Goal: Information Seeking & Learning: Learn about a topic

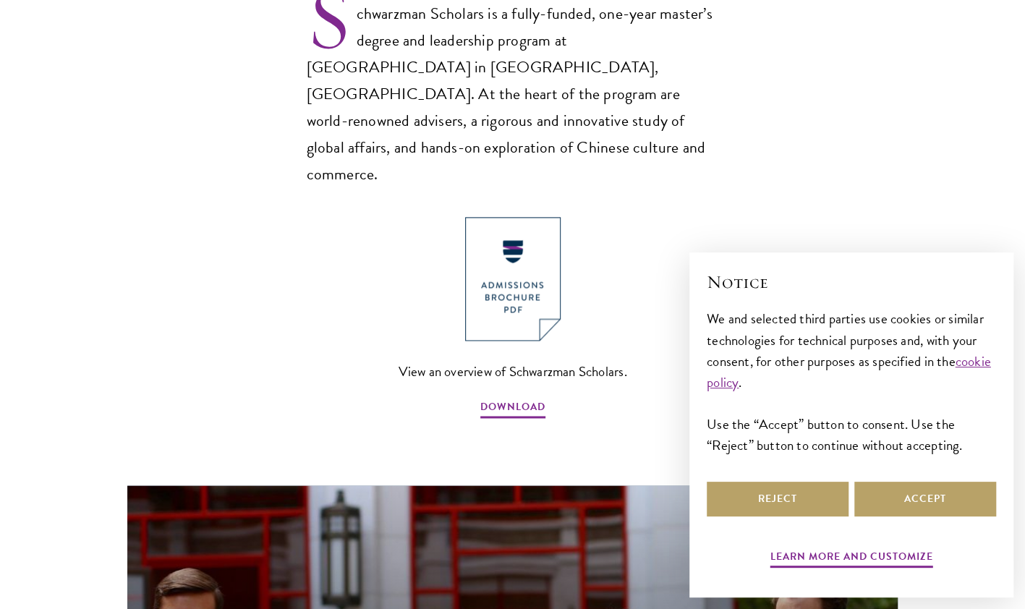
scroll to position [1157, 0]
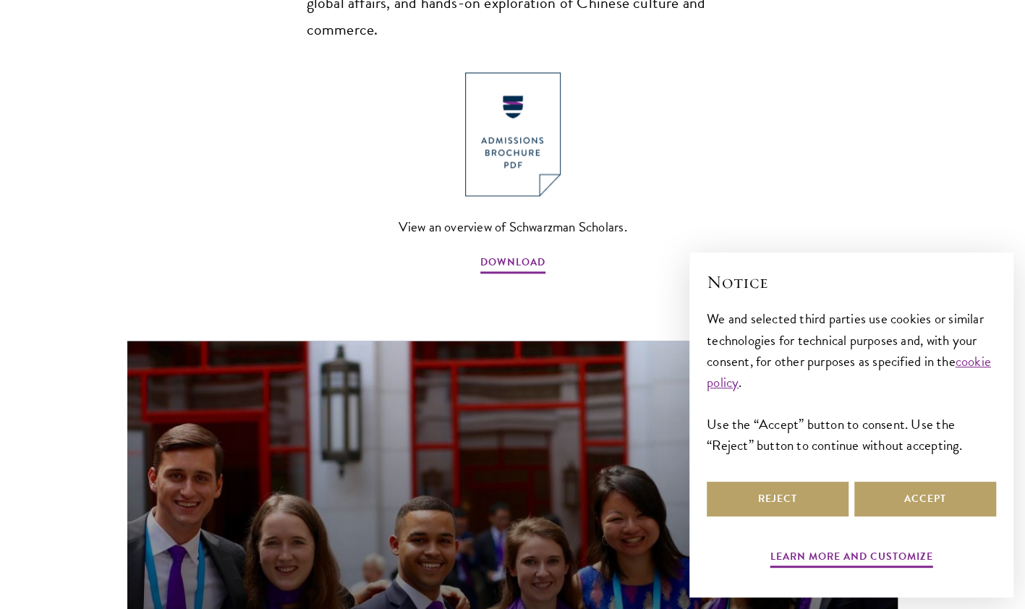
click at [837, 153] on section "Schwarzman Scholars Designed in collaboration with world-leading universities, …" at bounding box center [512, 68] width 1025 height 1417
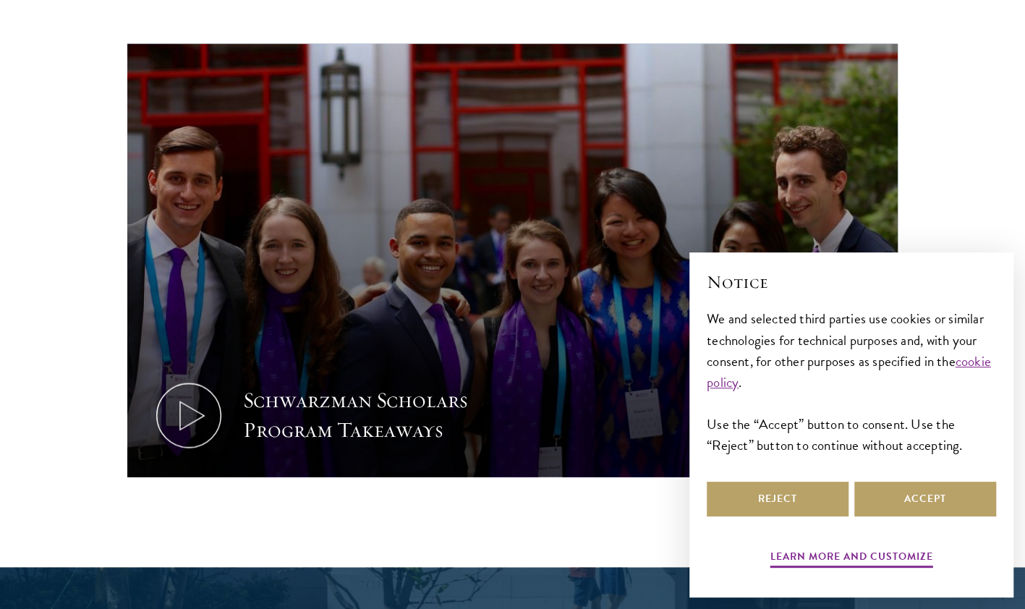
scroll to position [1519, 0]
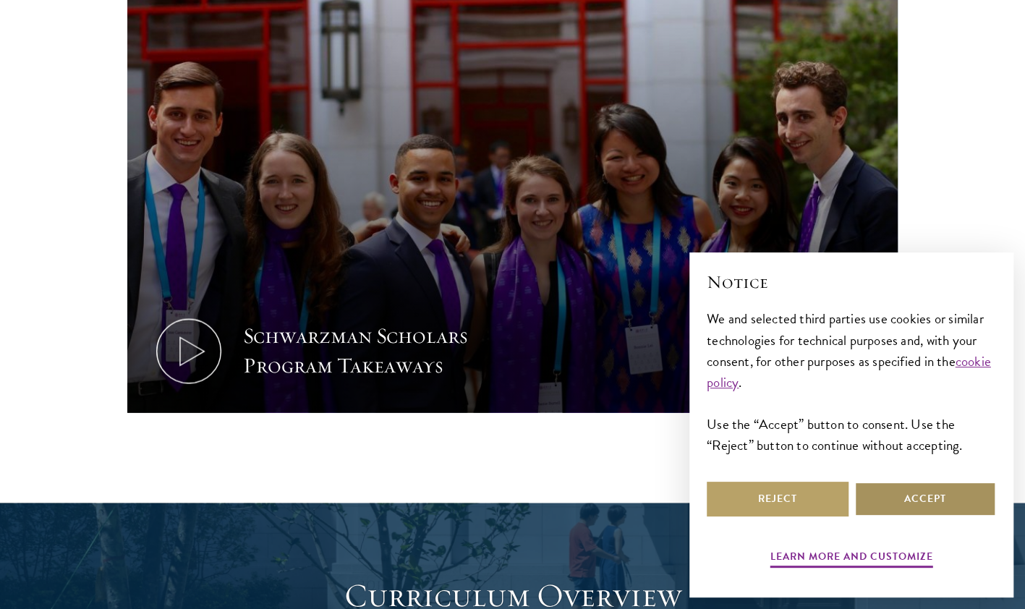
click at [895, 492] on button "Accept" at bounding box center [925, 499] width 142 height 35
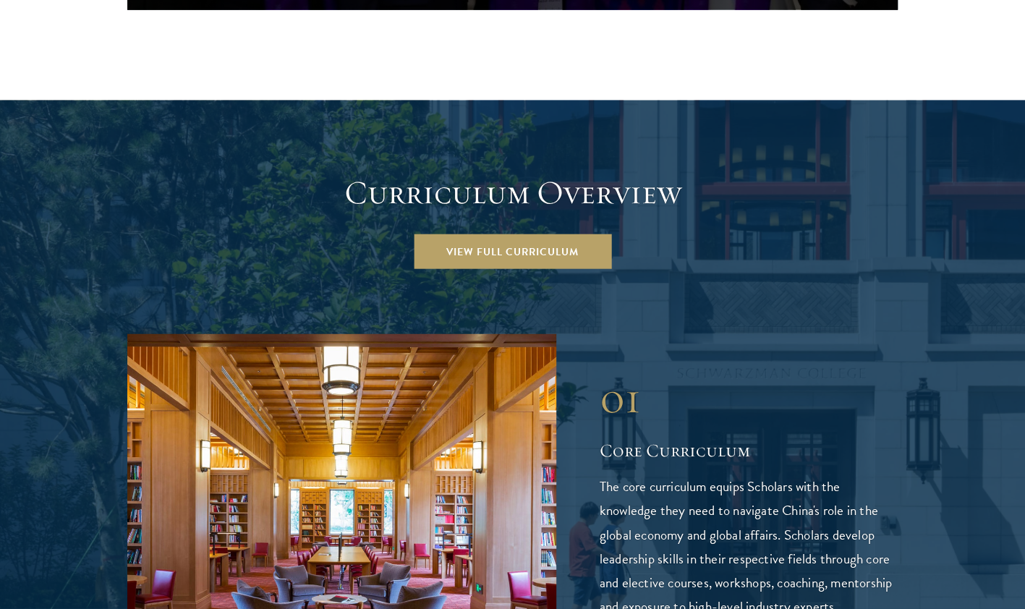
scroll to position [1952, 0]
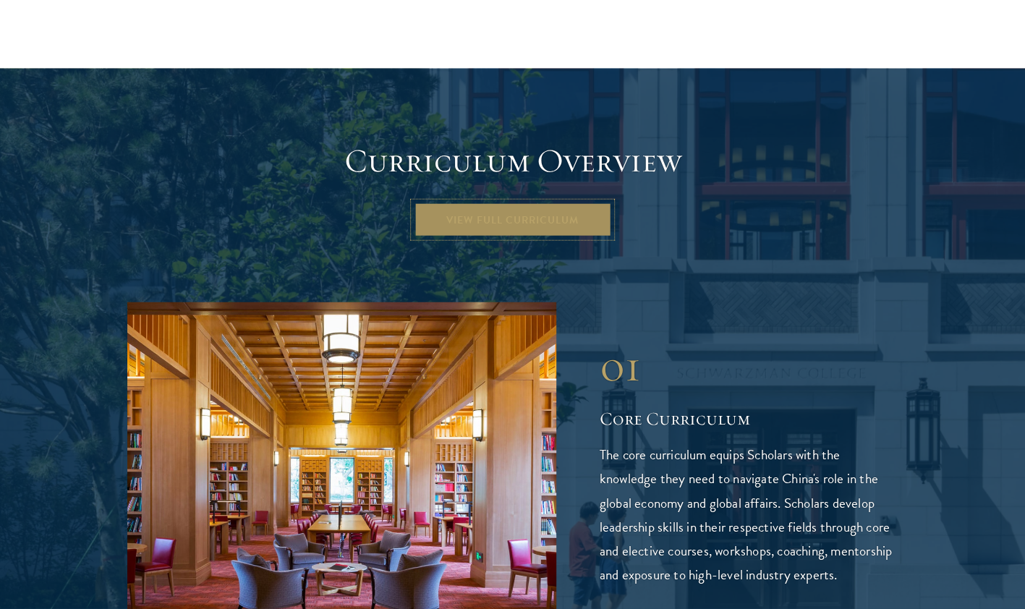
click at [547, 202] on link "View Full Curriculum" at bounding box center [512, 219] width 197 height 35
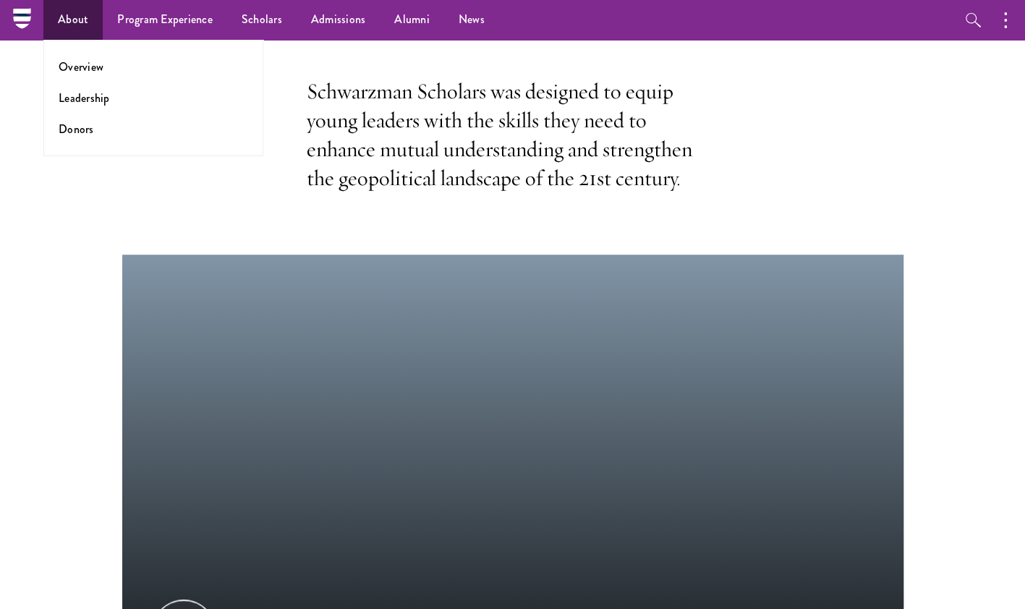
scroll to position [72, 0]
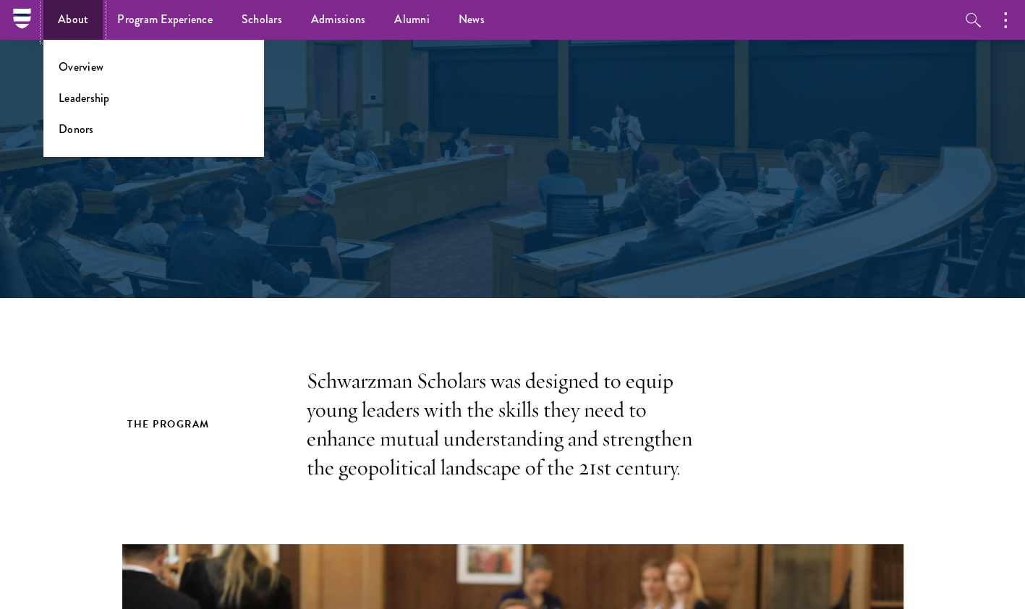
click at [68, 20] on link "About" at bounding box center [72, 20] width 59 height 40
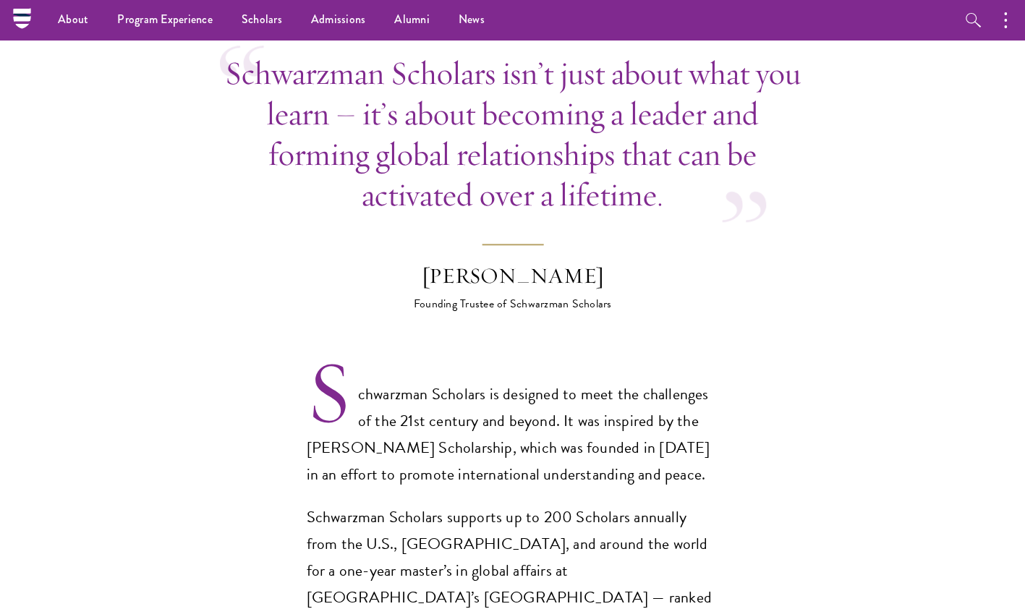
scroll to position [651, 0]
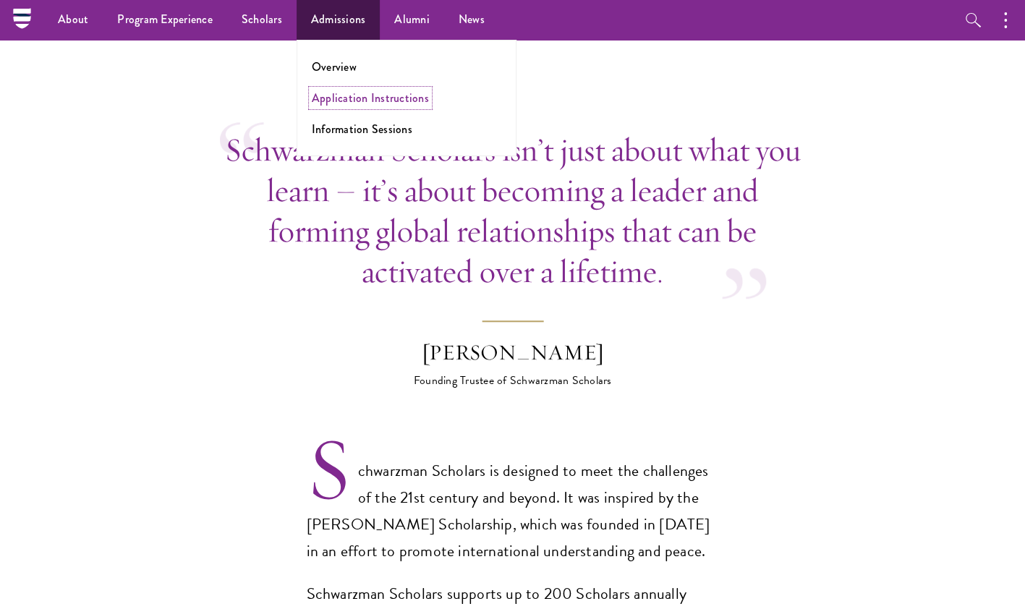
click at [340, 99] on link "Application Instructions" at bounding box center [370, 98] width 117 height 17
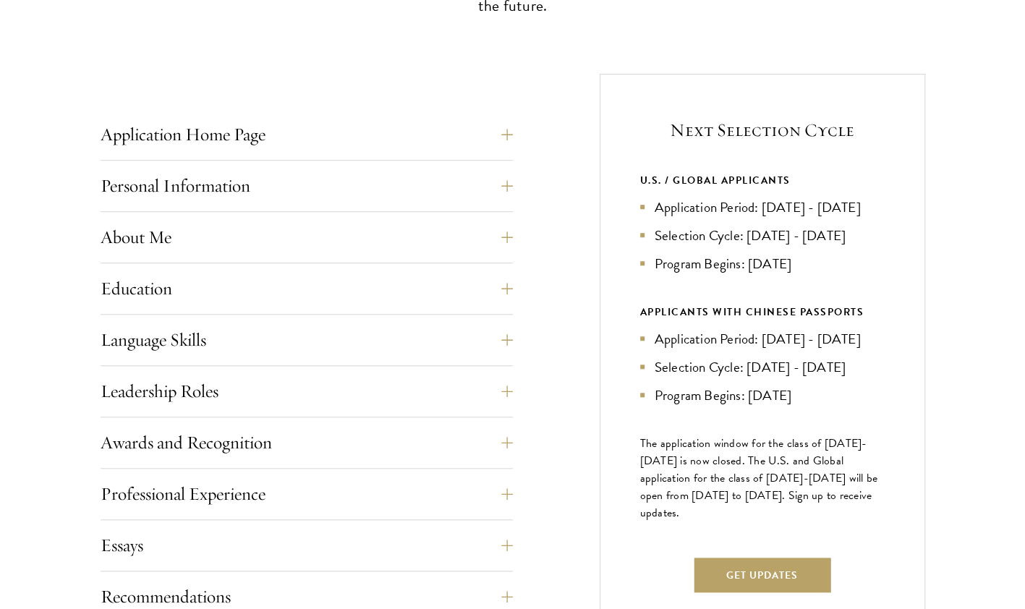
scroll to position [579, 0]
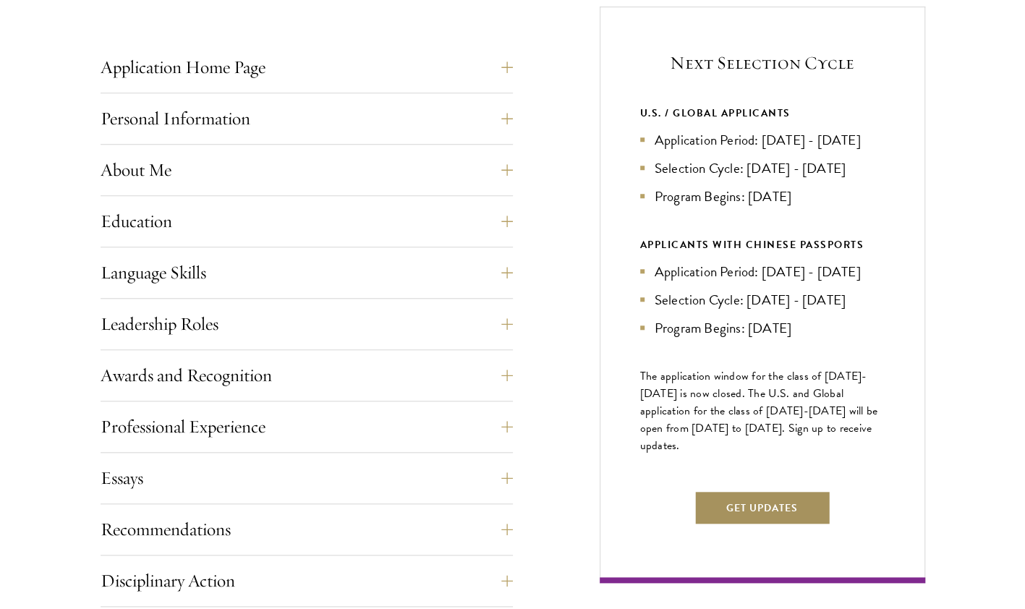
click at [771, 525] on button "Get Updates" at bounding box center [761, 507] width 137 height 35
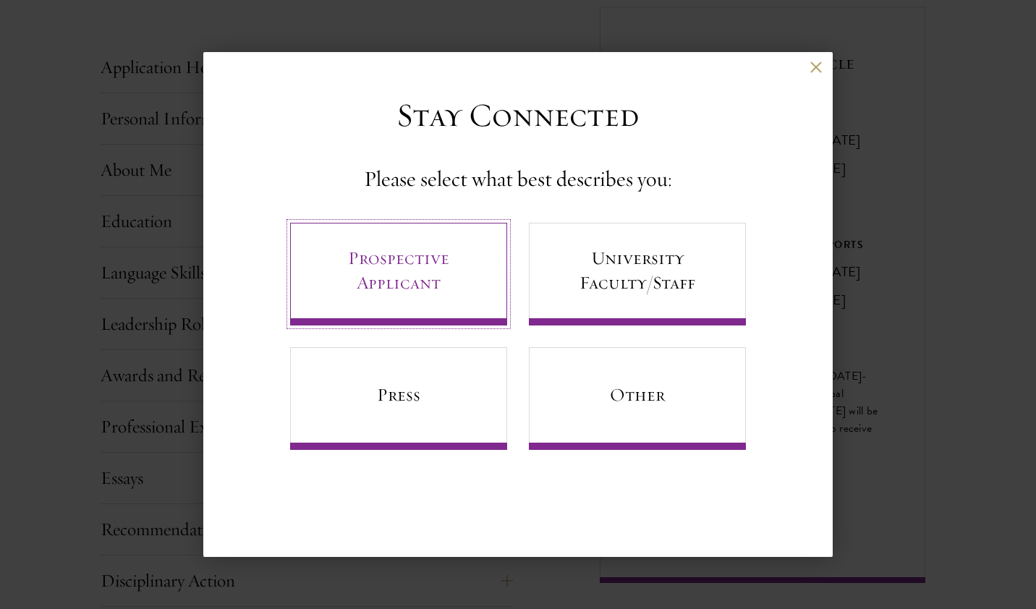
click at [372, 275] on link "Prospective Applicant" at bounding box center [398, 274] width 217 height 103
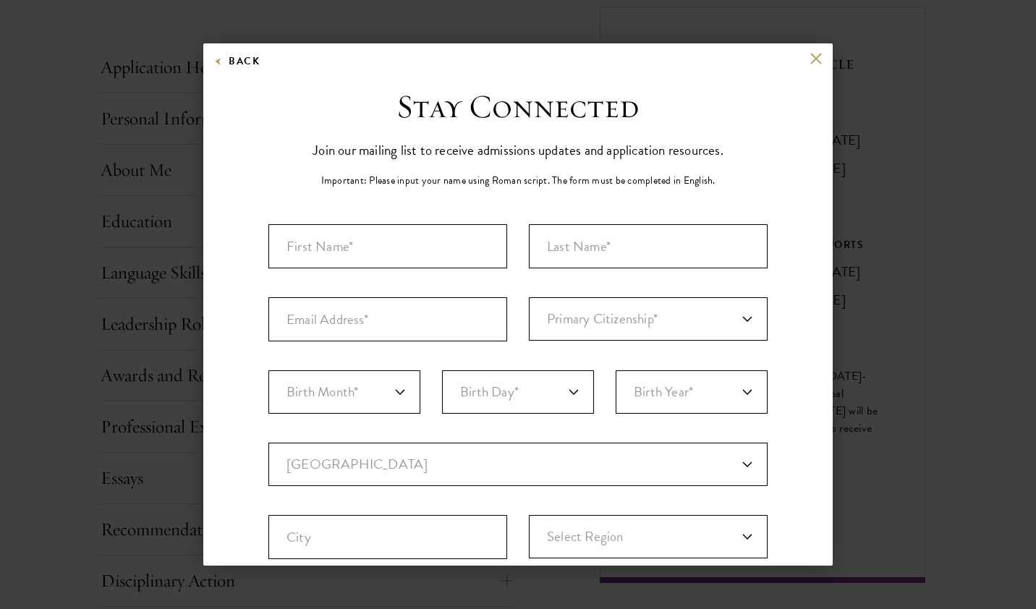
click at [802, 50] on div "Back Stay Connected Please select what best describes you: Prospective Applican…" at bounding box center [517, 304] width 629 height 522
click at [809, 54] on button at bounding box center [815, 58] width 12 height 12
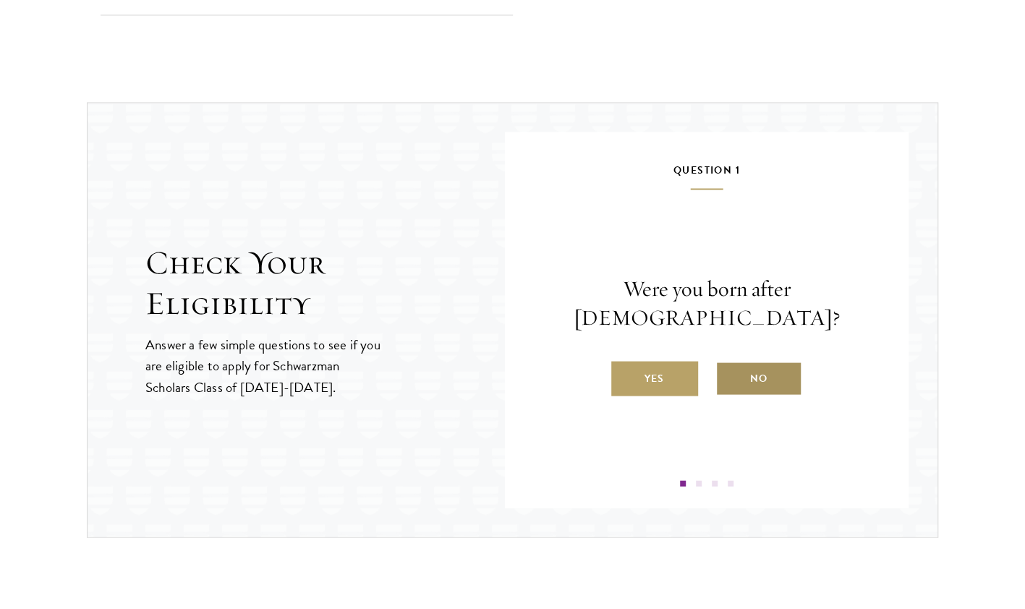
scroll to position [1446, 0]
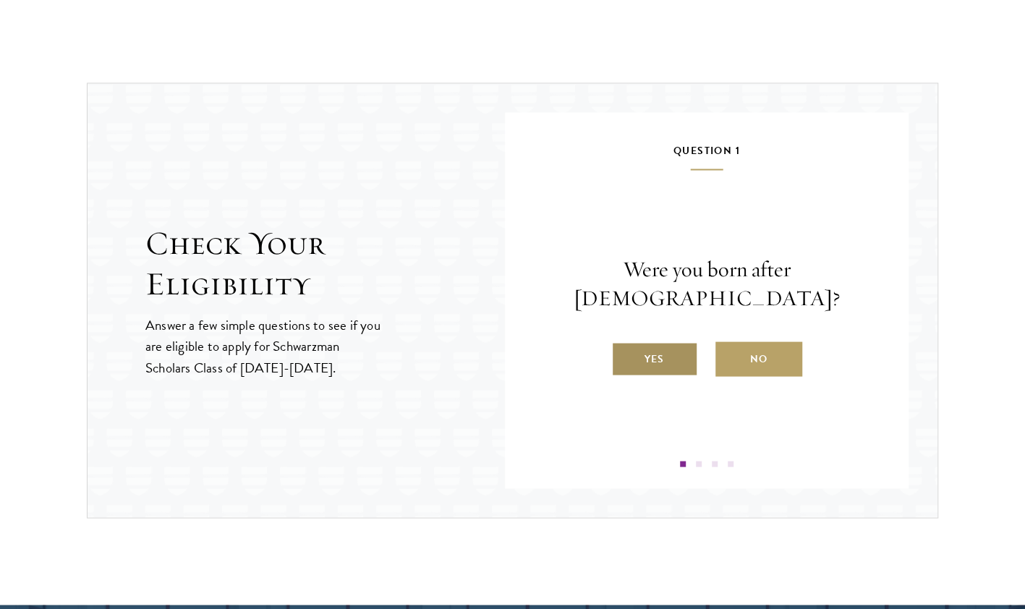
click at [670, 341] on label "Yes" at bounding box center [654, 358] width 87 height 35
click at [624, 343] on input "Yes" at bounding box center [617, 349] width 13 height 13
click at [673, 364] on label "Yes" at bounding box center [654, 358] width 87 height 35
click at [624, 356] on input "Yes" at bounding box center [617, 349] width 13 height 13
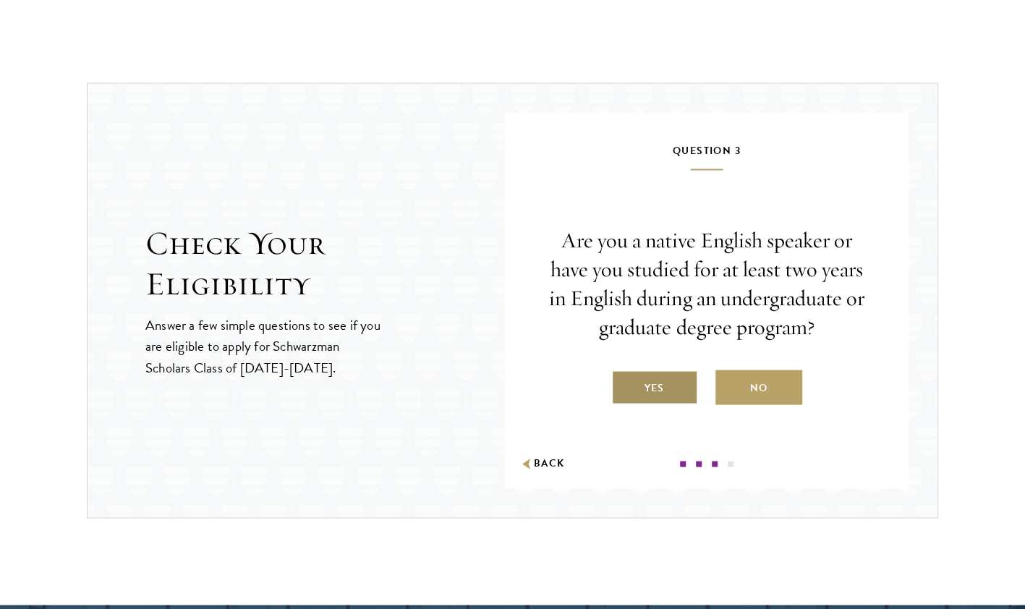
click at [680, 377] on label "Yes" at bounding box center [654, 387] width 87 height 35
click at [624, 377] on input "Yes" at bounding box center [617, 378] width 13 height 13
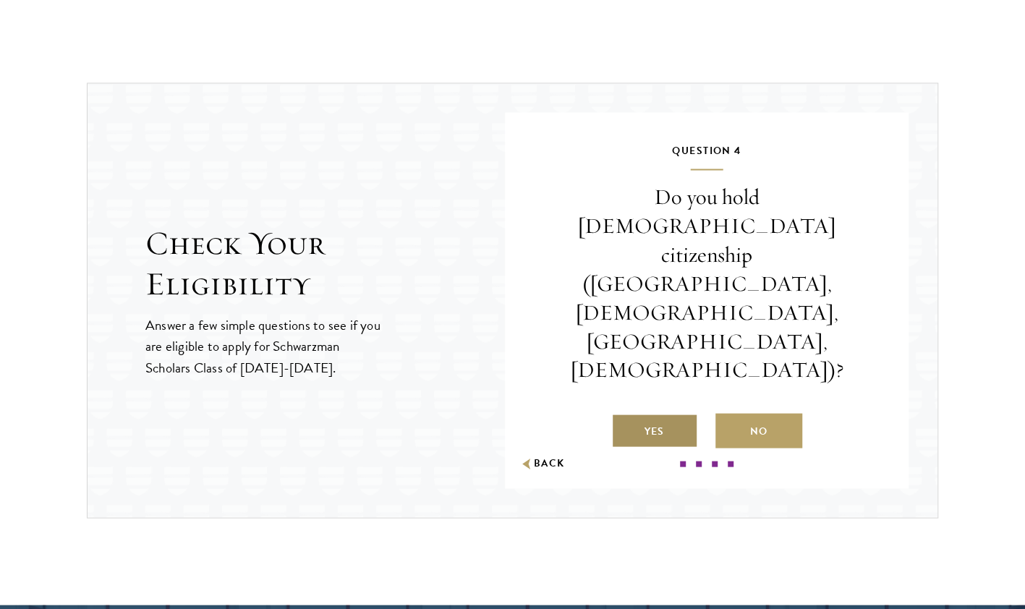
click at [675, 413] on label "Yes" at bounding box center [654, 430] width 87 height 35
click at [624, 415] on input "Yes" at bounding box center [617, 421] width 13 height 13
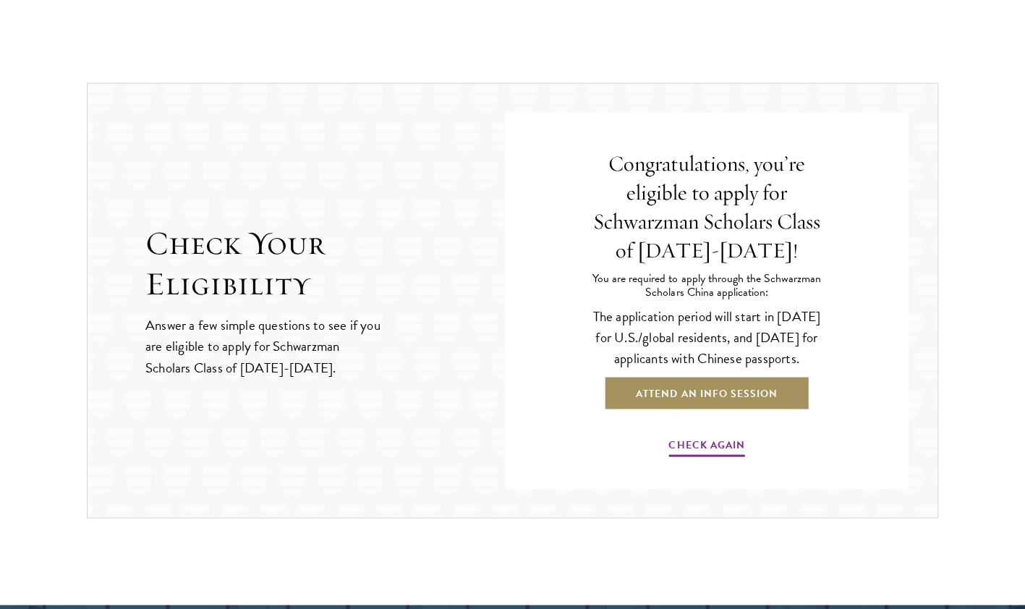
click at [764, 386] on link "Attend an Info Session" at bounding box center [706, 392] width 206 height 35
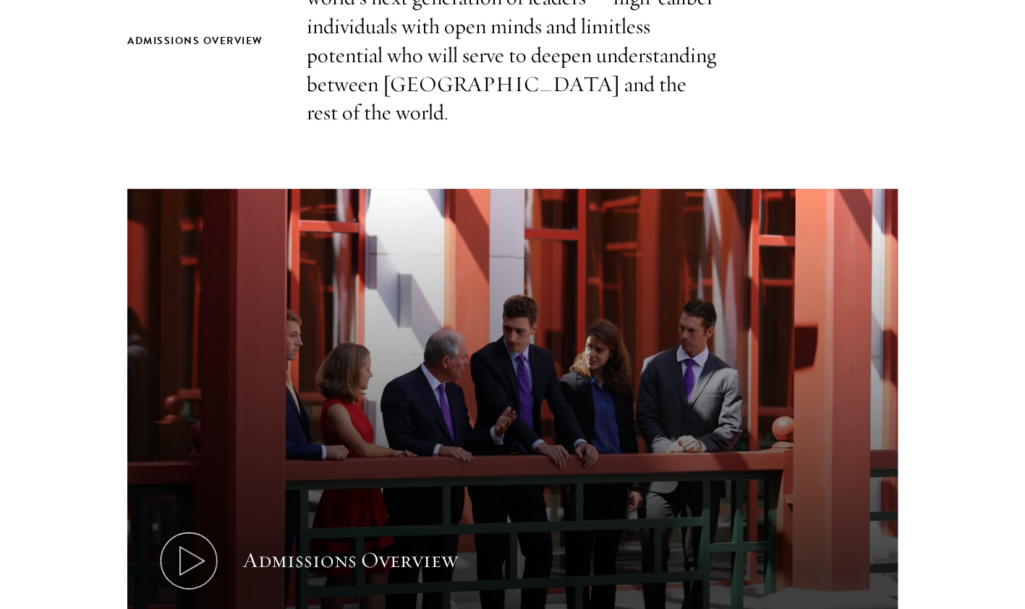
scroll to position [651, 0]
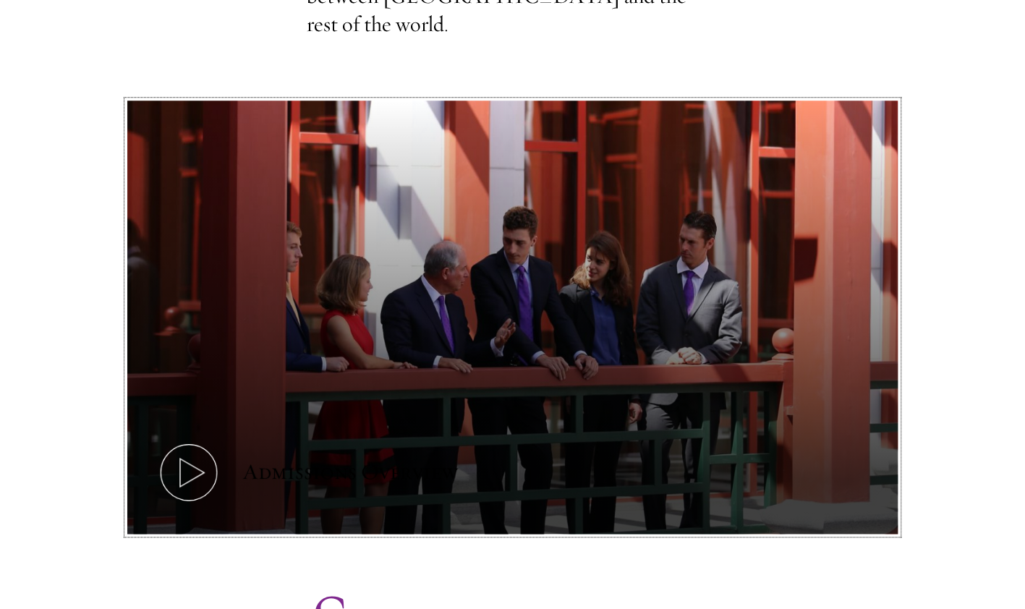
click at [194, 440] on icon at bounding box center [188, 472] width 65 height 65
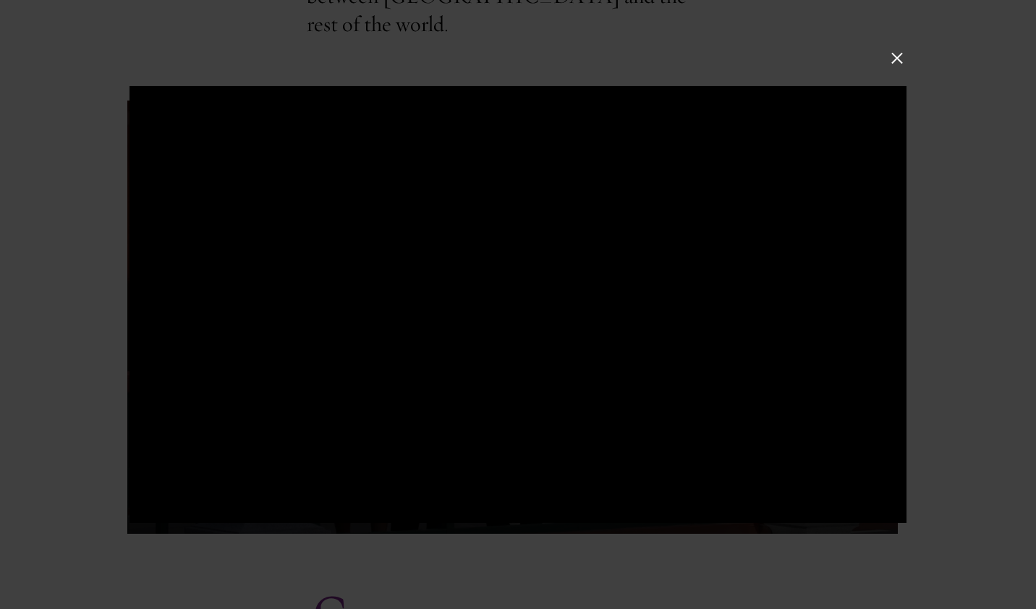
click at [1, 397] on div at bounding box center [518, 304] width 1036 height 609
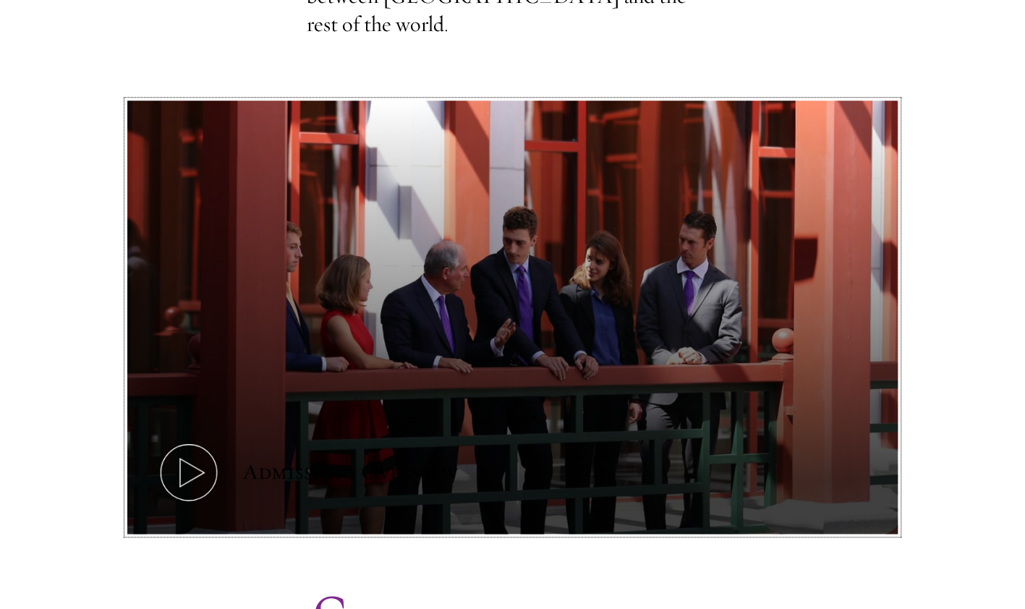
click at [172, 456] on icon at bounding box center [188, 472] width 65 height 65
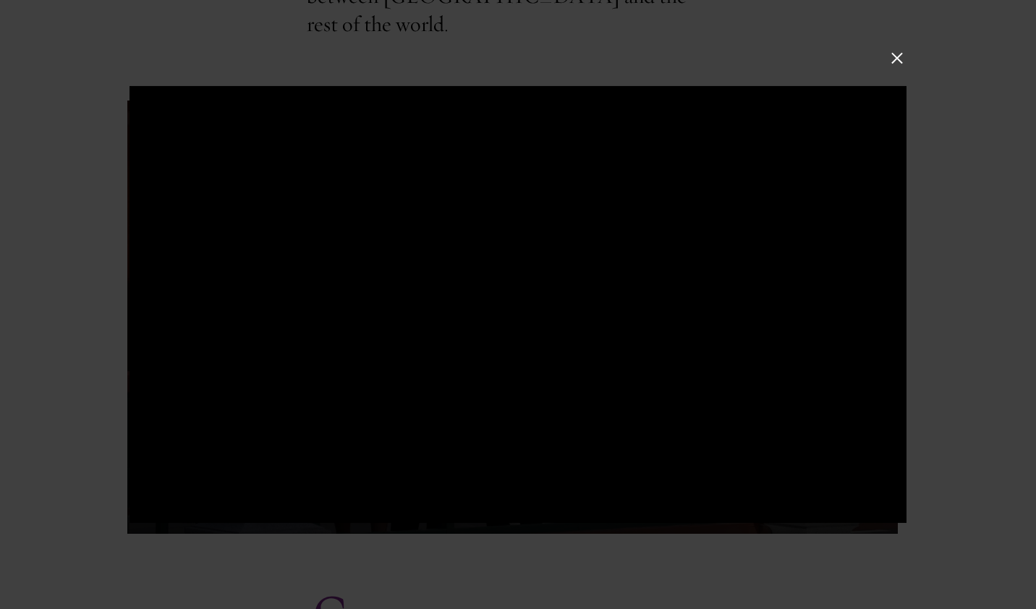
click at [907, 59] on div at bounding box center [518, 304] width 1036 height 609
